Goal: Task Accomplishment & Management: Complete application form

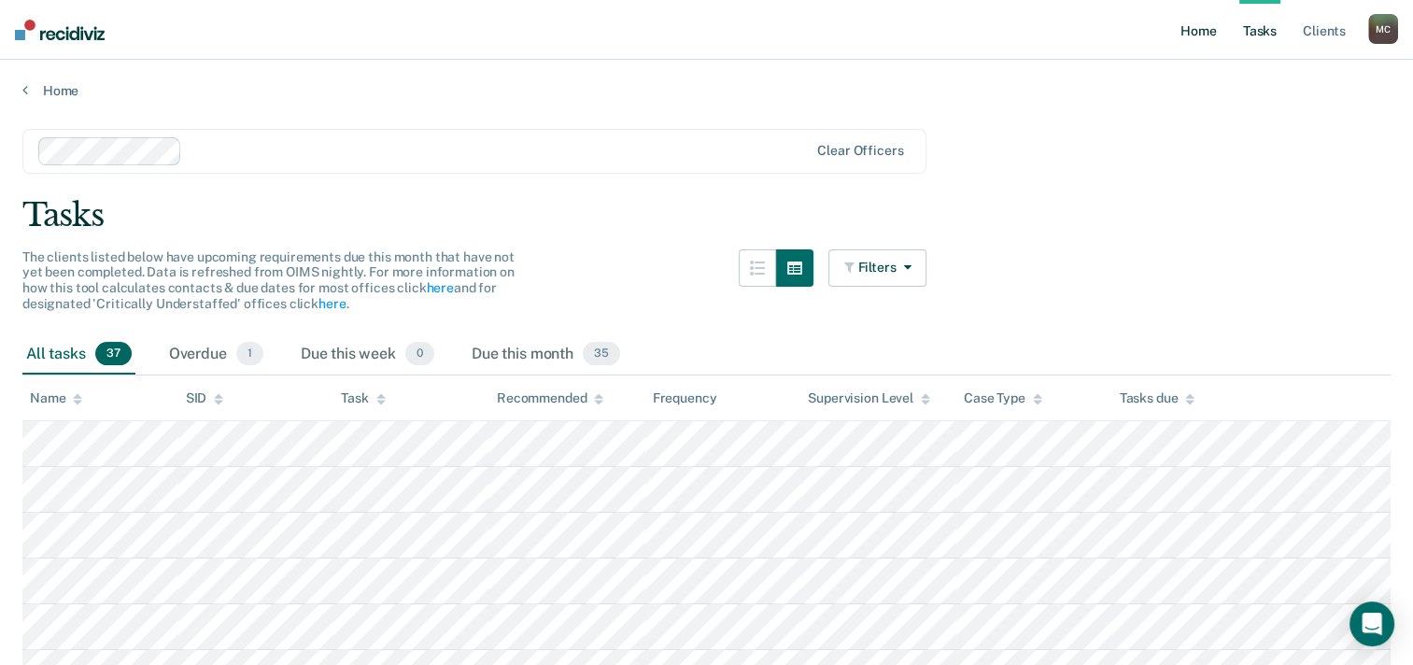
click at [1202, 32] on link "Home" at bounding box center [1198, 30] width 43 height 60
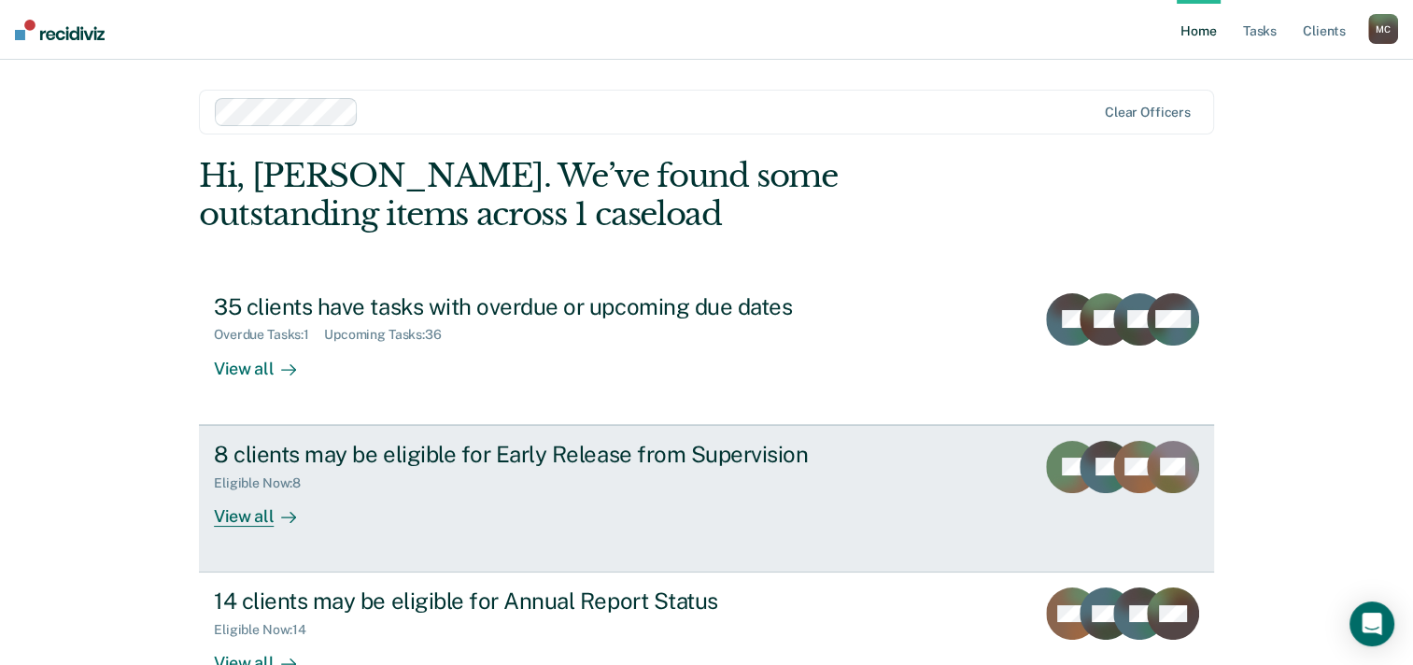
click at [635, 474] on div "Eligible Now : 8" at bounding box center [542, 479] width 656 height 23
